Goal: Task Accomplishment & Management: Manage account settings

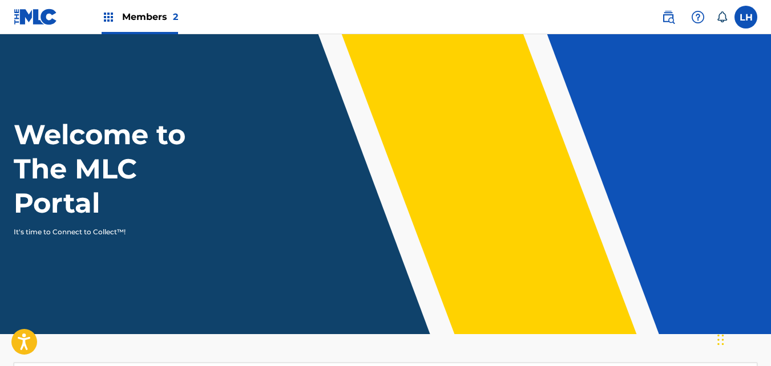
click at [121, 17] on div "Members 2" at bounding box center [140, 17] width 76 height 34
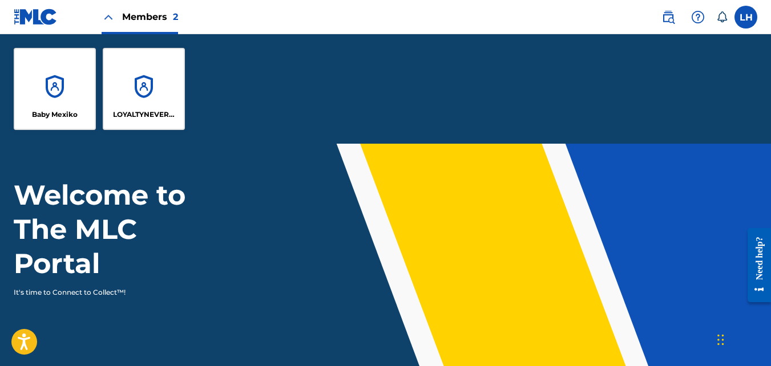
scroll to position [45, 0]
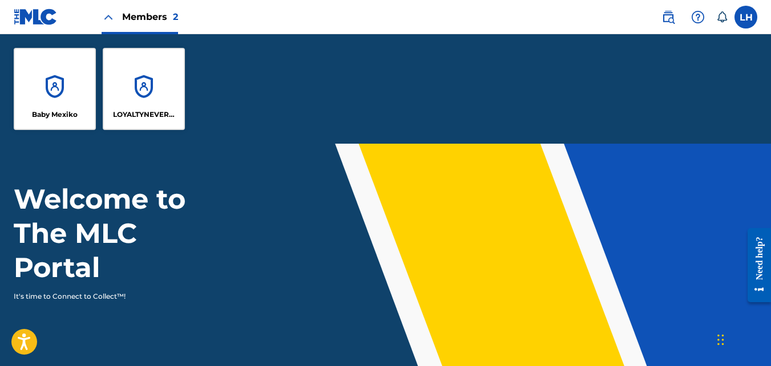
click at [121, 95] on div "LOYALTYNEVERDIES" at bounding box center [144, 89] width 82 height 82
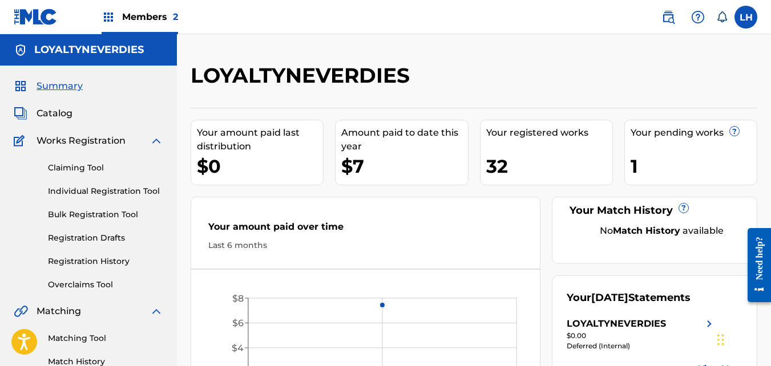
click at [109, 13] on img at bounding box center [109, 17] width 14 height 14
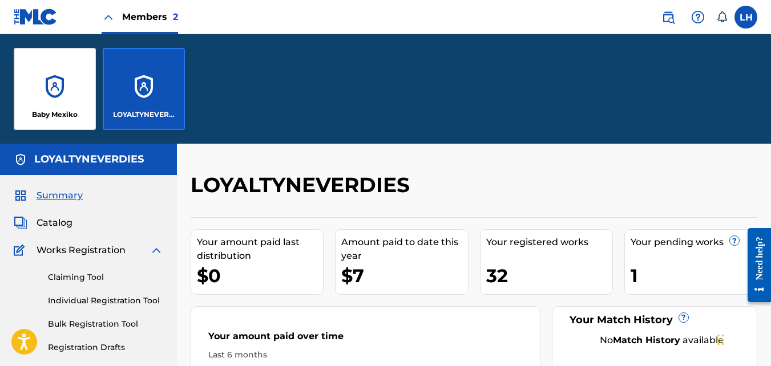
click at [65, 83] on div "Baby Mexiko" at bounding box center [55, 89] width 82 height 82
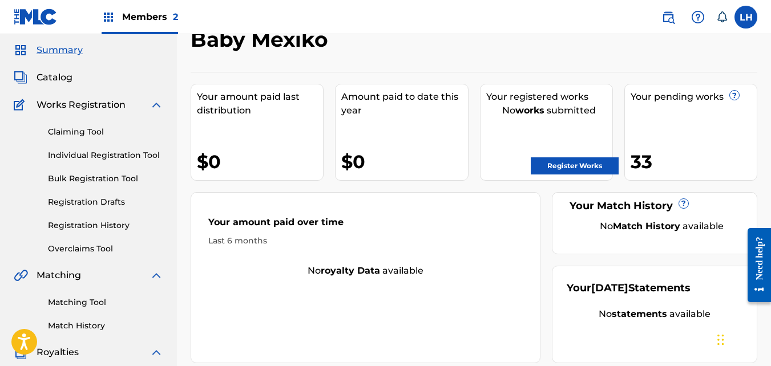
scroll to position [35, 0]
click at [167, 16] on span "Members 2" at bounding box center [150, 16] width 56 height 13
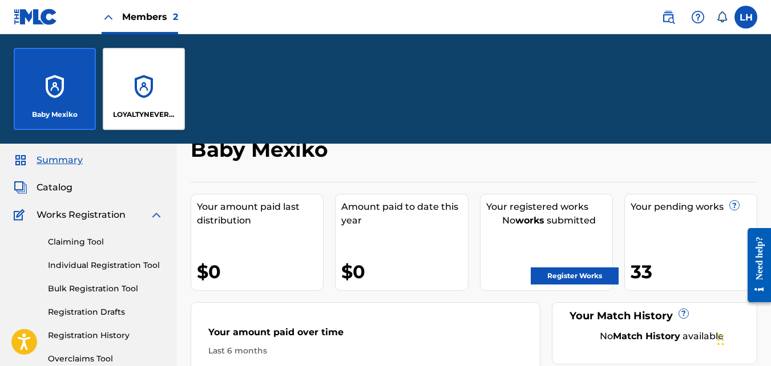
scroll to position [145, 0]
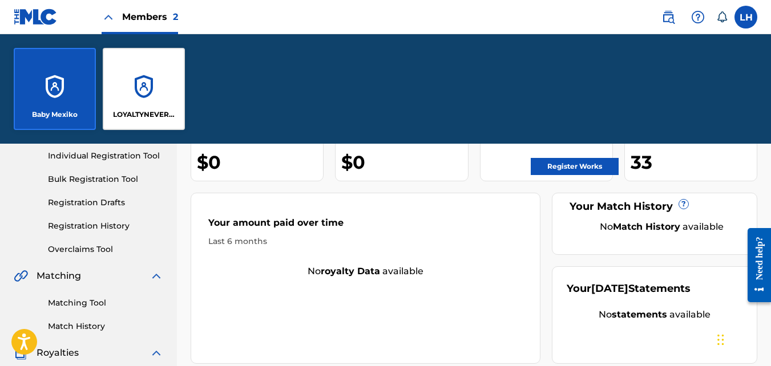
click at [159, 72] on div "LOYALTYNEVERDIES" at bounding box center [144, 89] width 82 height 82
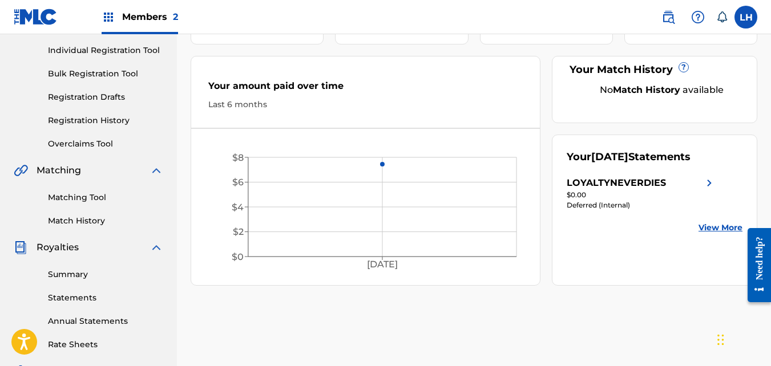
scroll to position [145, 0]
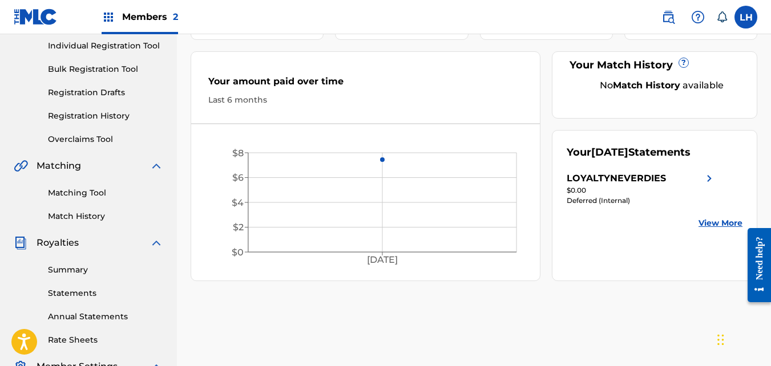
click at [193, 197] on icon "[DATE] $0 $2 $4 $6 $8" at bounding box center [365, 205] width 349 height 139
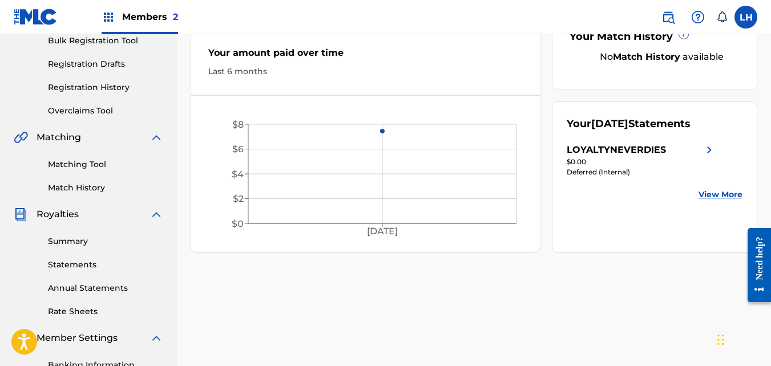
scroll to position [175, 0]
click at [75, 262] on link "Statements" at bounding box center [105, 264] width 115 height 12
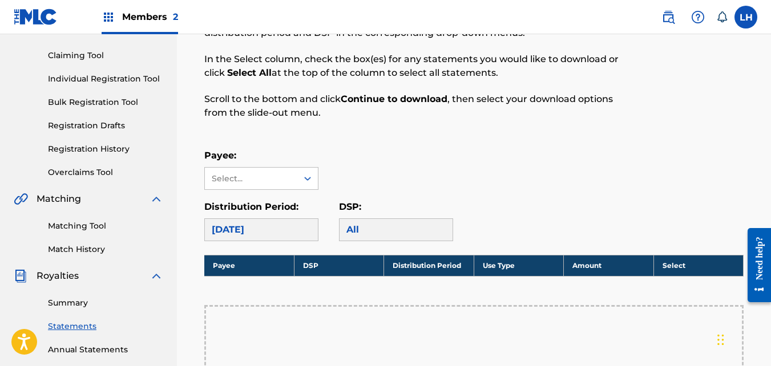
scroll to position [113, 0]
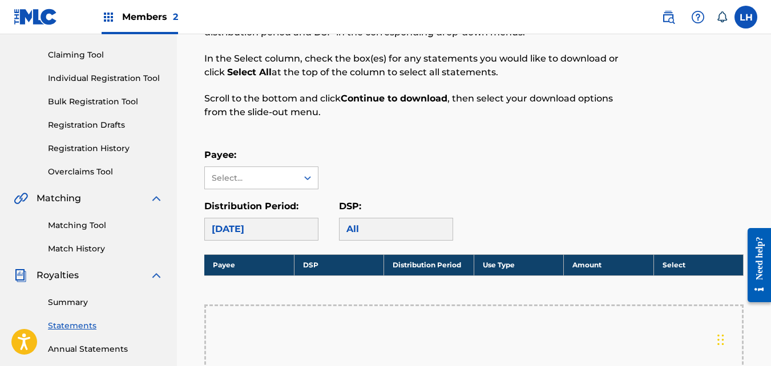
click at [60, 301] on link "Summary" at bounding box center [105, 303] width 115 height 12
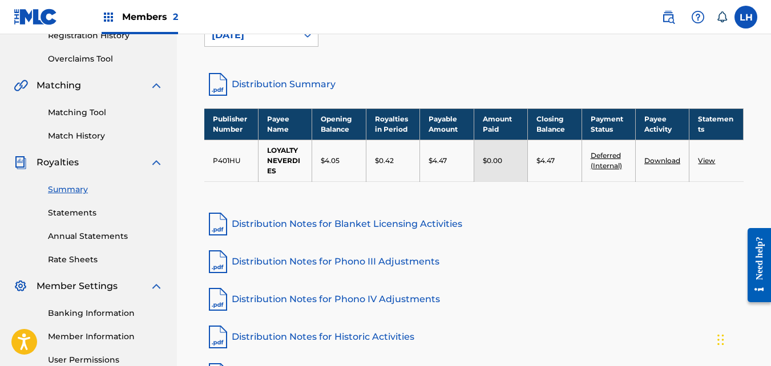
scroll to position [226, 0]
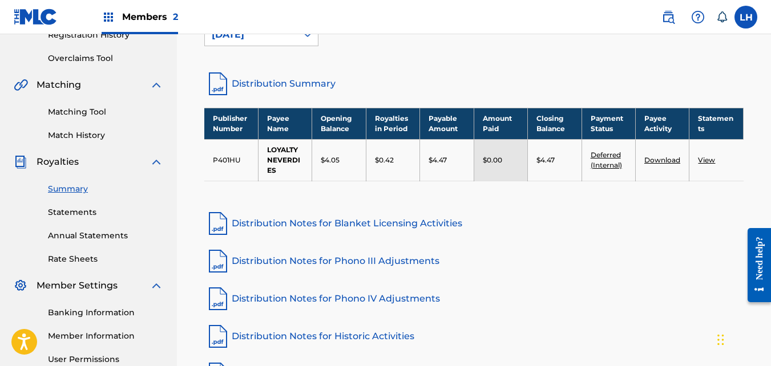
click at [705, 160] on link "View" at bounding box center [706, 160] width 17 height 9
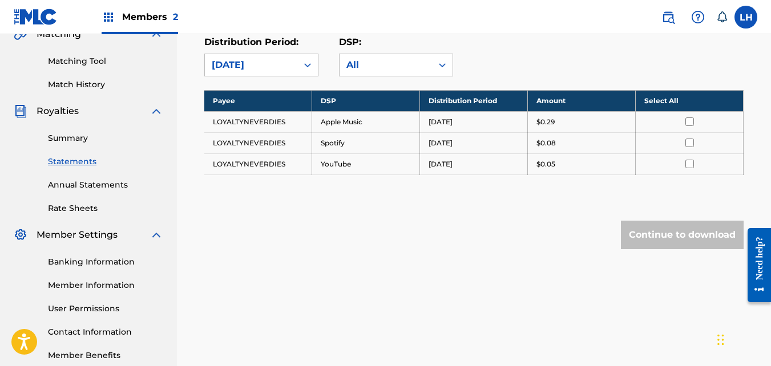
scroll to position [280, 0]
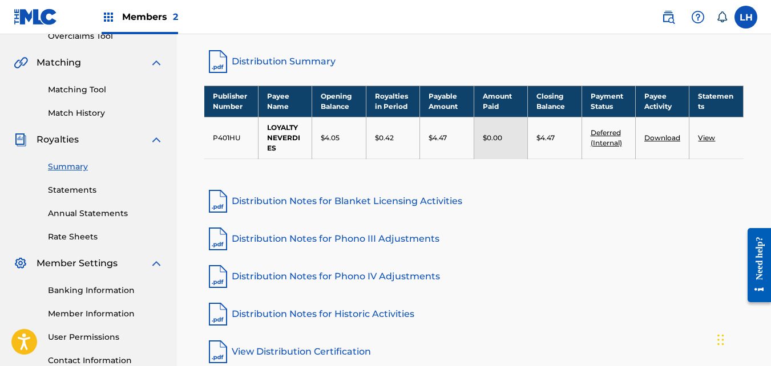
scroll to position [249, 0]
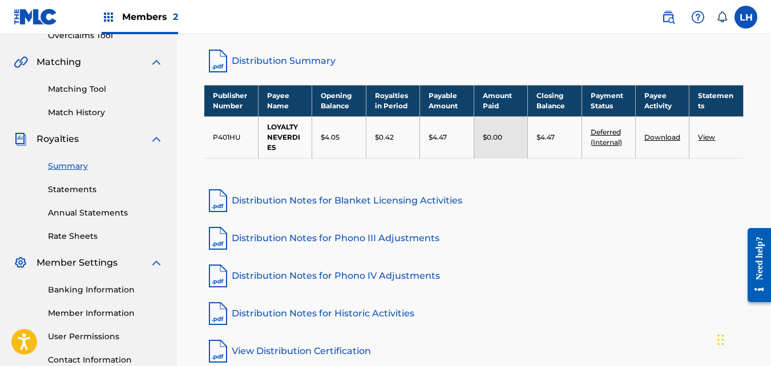
click at [648, 140] on link "Download" at bounding box center [662, 137] width 36 height 9
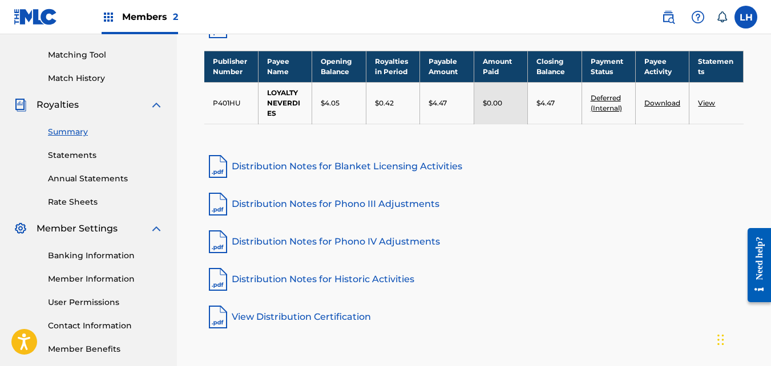
scroll to position [283, 0]
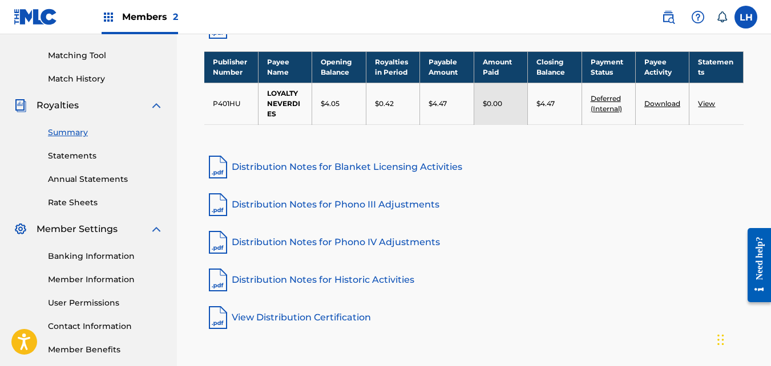
click at [603, 103] on td "Deferred (Internal)" at bounding box center [608, 104] width 54 height 42
click at [599, 107] on link "Deferred (Internal)" at bounding box center [605, 103] width 31 height 19
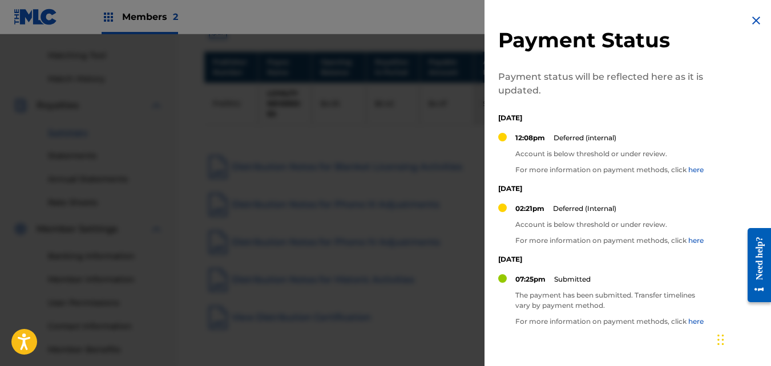
click at [752, 22] on img at bounding box center [756, 21] width 14 height 14
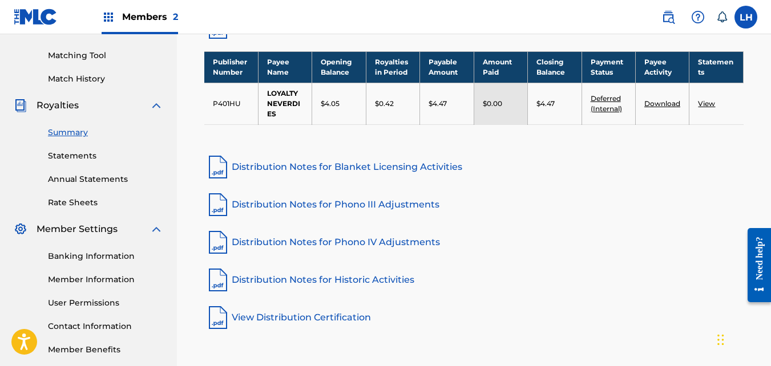
click at [614, 100] on link "Deferred (Internal)" at bounding box center [605, 103] width 31 height 19
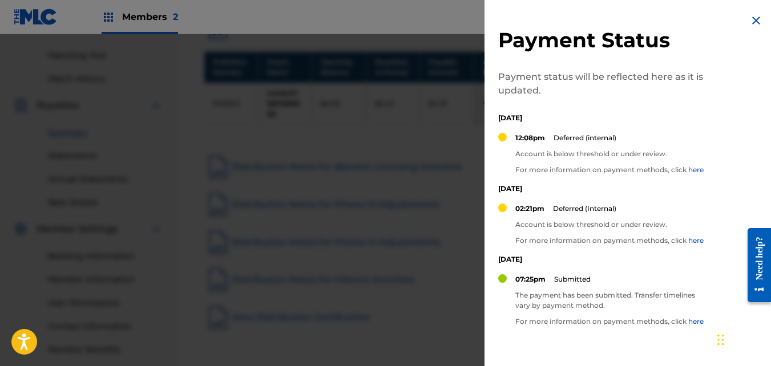
click at [752, 30] on div "Payment Status Payment status will be reflected here as it is updated. [DATE] 1…" at bounding box center [630, 227] width 292 height 454
click at [751, 25] on img at bounding box center [756, 21] width 14 height 14
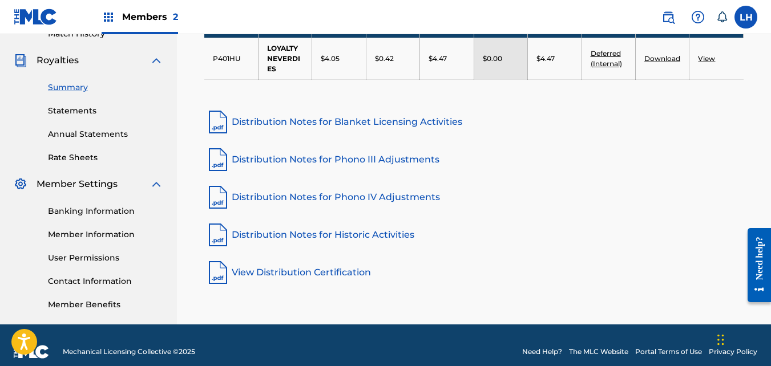
scroll to position [331, 0]
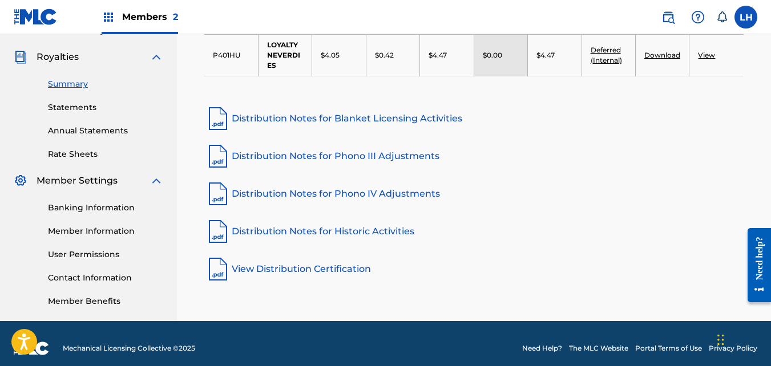
click at [85, 152] on link "Rate Sheets" at bounding box center [105, 154] width 115 height 12
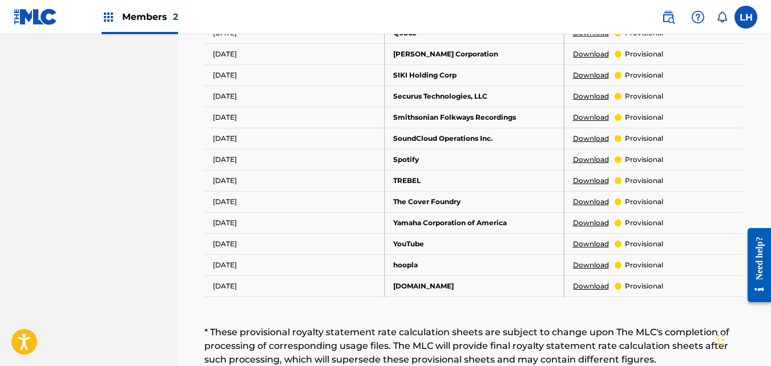
scroll to position [736, 0]
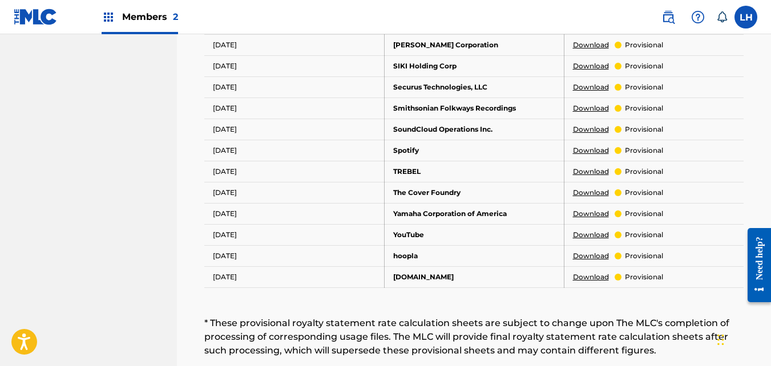
click at [581, 230] on link "Download" at bounding box center [591, 235] width 36 height 10
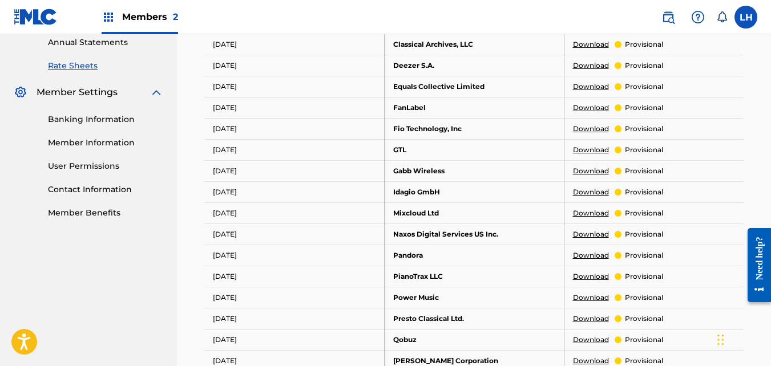
scroll to position [418, 0]
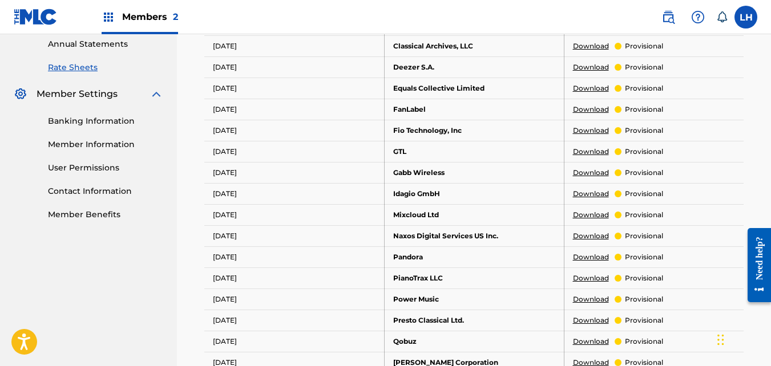
click at [75, 166] on link "User Permissions" at bounding box center [105, 168] width 115 height 12
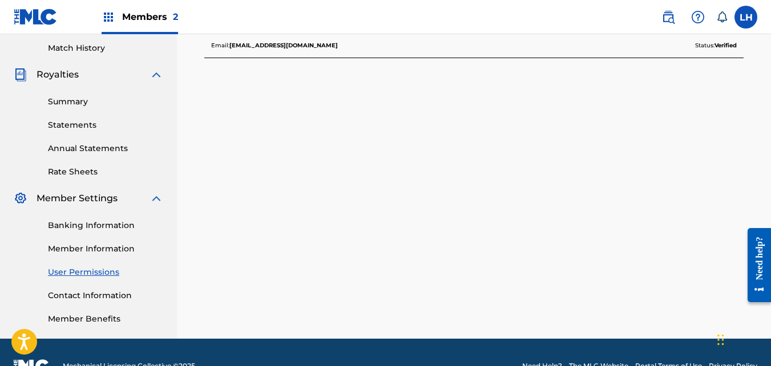
scroll to position [313, 0]
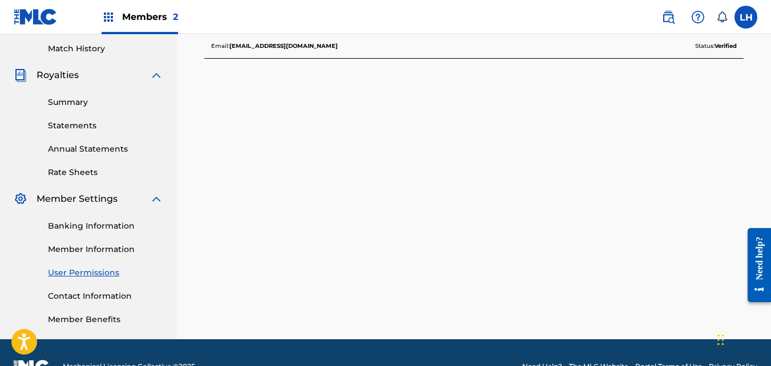
click at [63, 145] on link "Annual Statements" at bounding box center [105, 149] width 115 height 12
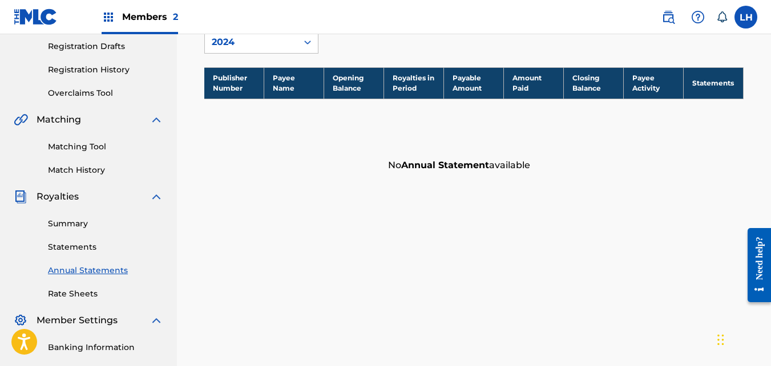
scroll to position [193, 0]
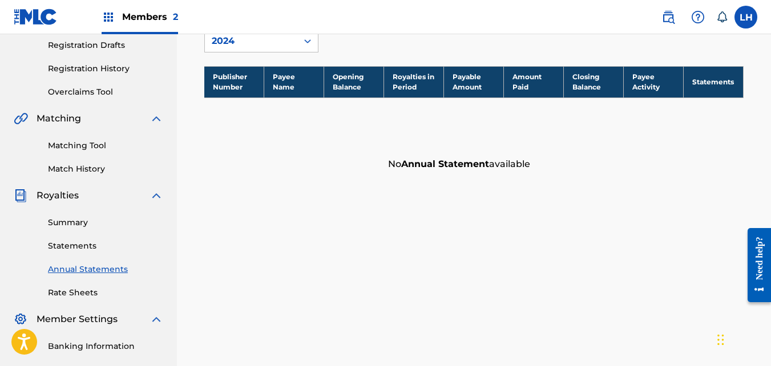
click at [74, 244] on link "Statements" at bounding box center [105, 246] width 115 height 12
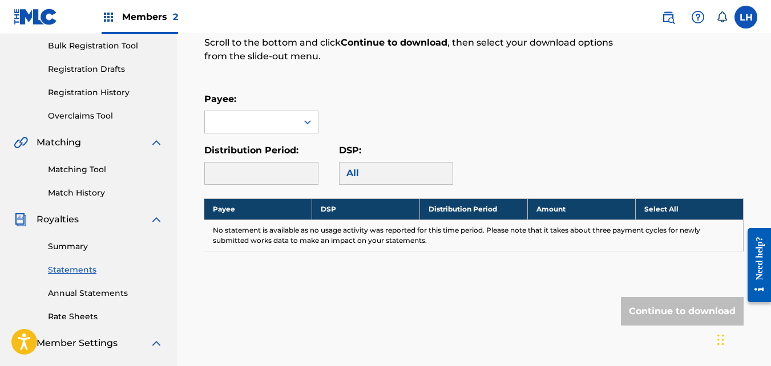
scroll to position [168, 0]
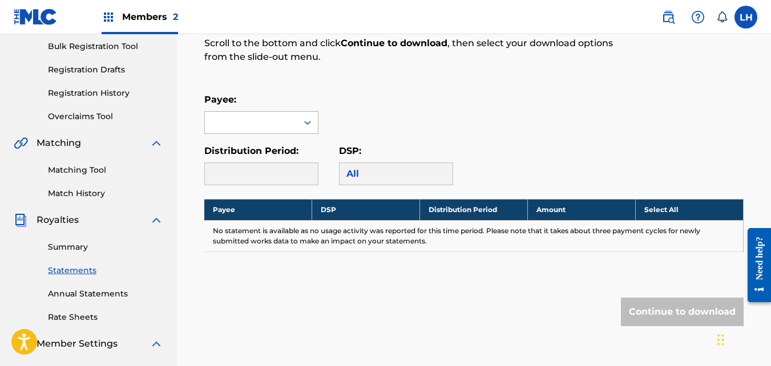
click at [297, 118] on div at bounding box center [307, 122] width 21 height 21
click at [272, 155] on div "LOYALTYNEVERDIES" at bounding box center [261, 148] width 113 height 29
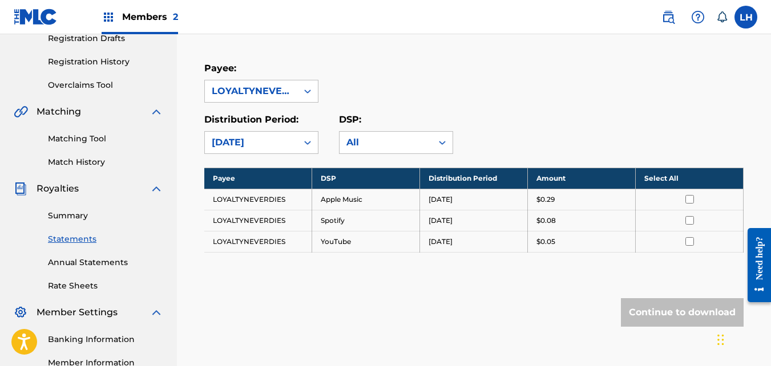
scroll to position [200, 0]
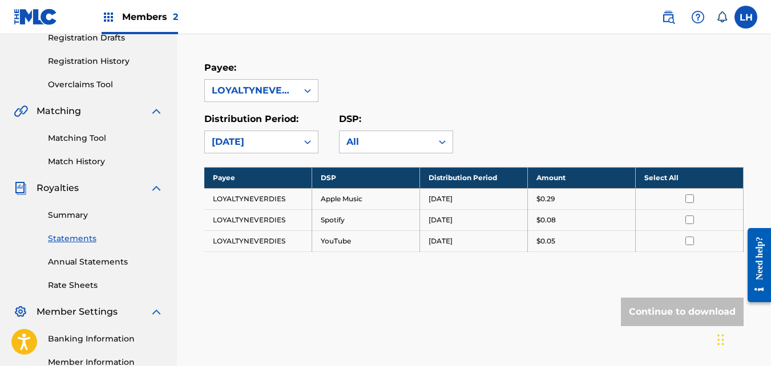
click at [104, 219] on link "Summary" at bounding box center [105, 215] width 115 height 12
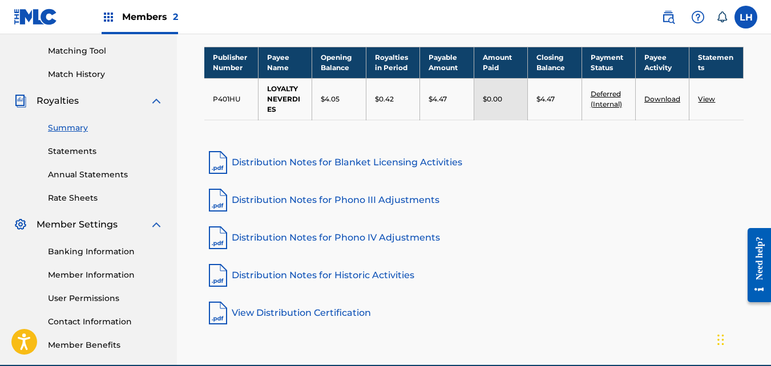
scroll to position [289, 0]
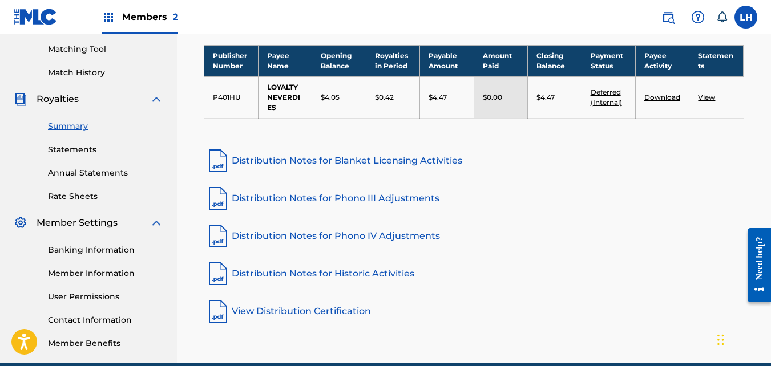
click at [226, 95] on td "P401HU" at bounding box center [231, 97] width 54 height 42
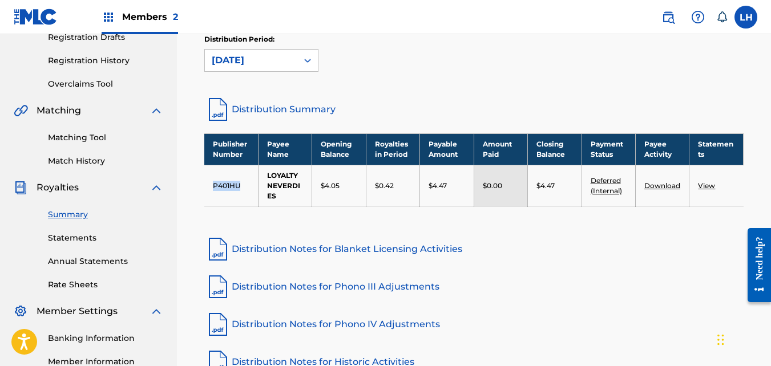
scroll to position [200, 0]
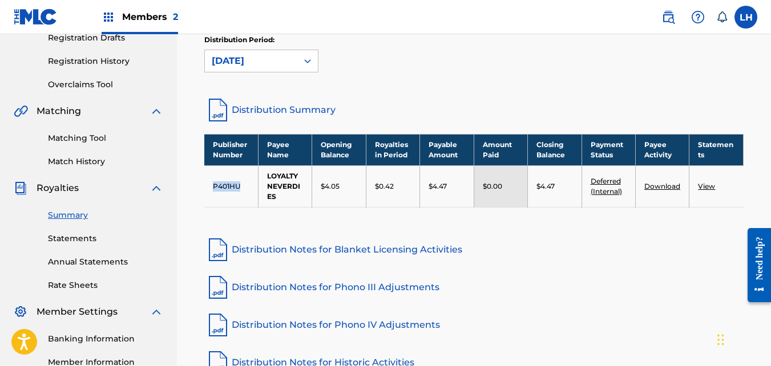
click at [87, 167] on link "Match History" at bounding box center [105, 162] width 115 height 12
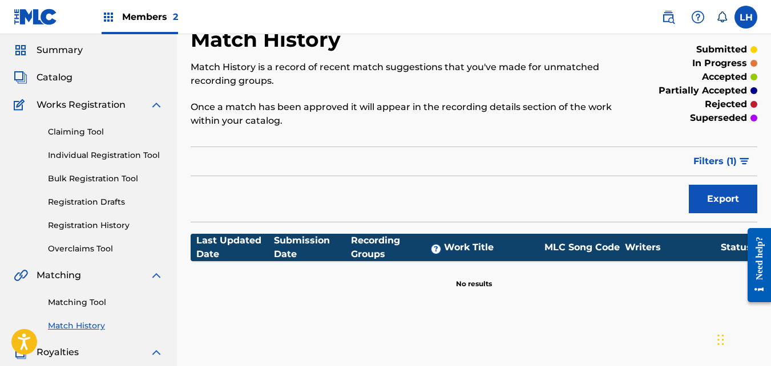
scroll to position [31, 0]
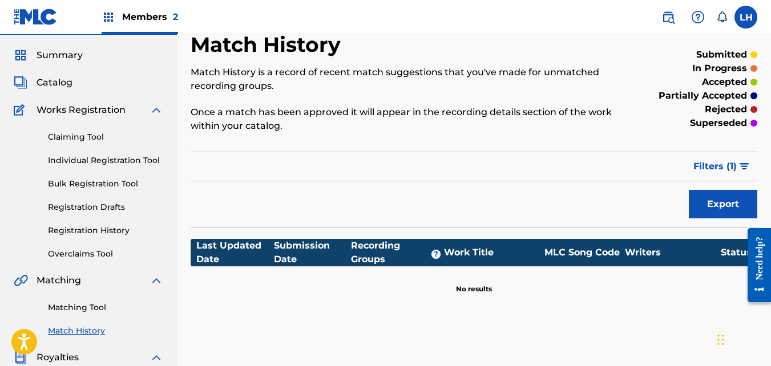
click at [48, 83] on span "Catalog" at bounding box center [55, 83] width 36 height 14
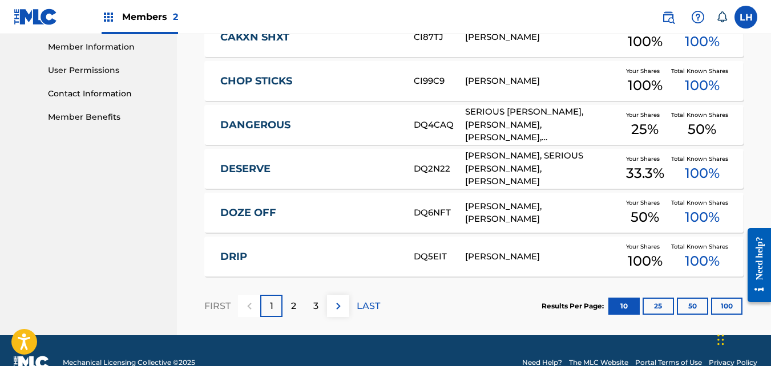
scroll to position [540, 0]
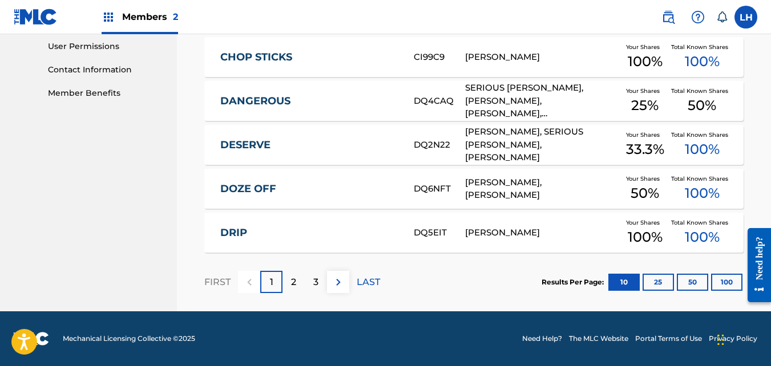
click at [296, 276] on p "2" at bounding box center [293, 283] width 5 height 14
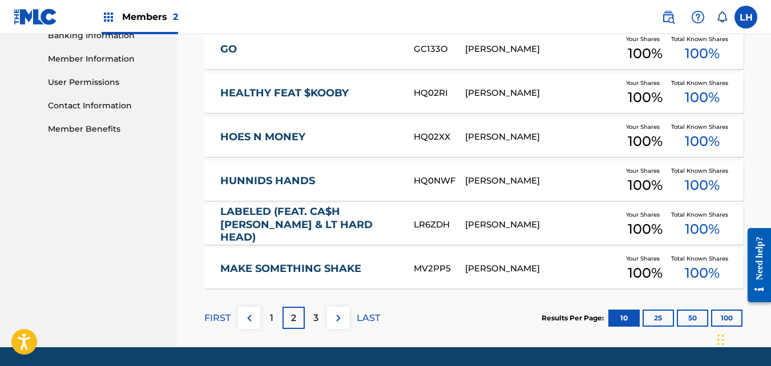
scroll to position [504, 0]
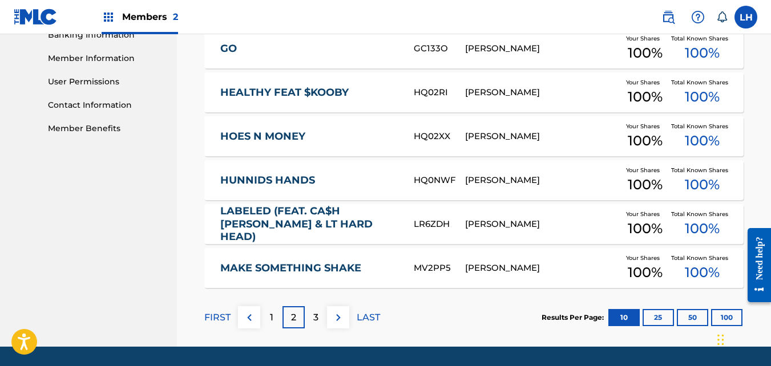
click at [314, 315] on p "3" at bounding box center [315, 318] width 5 height 14
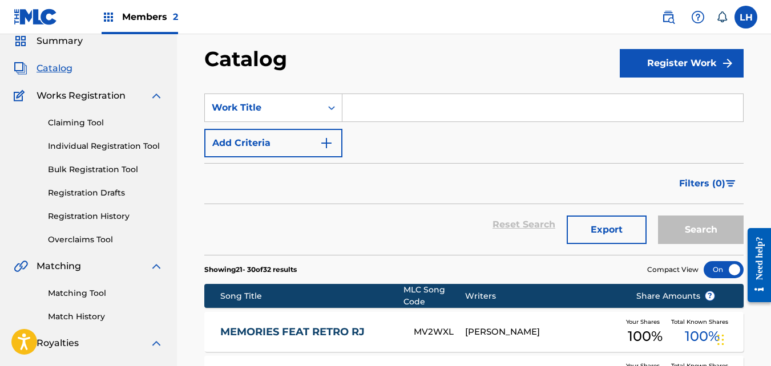
scroll to position [44, 0]
